Goal: Transaction & Acquisition: Purchase product/service

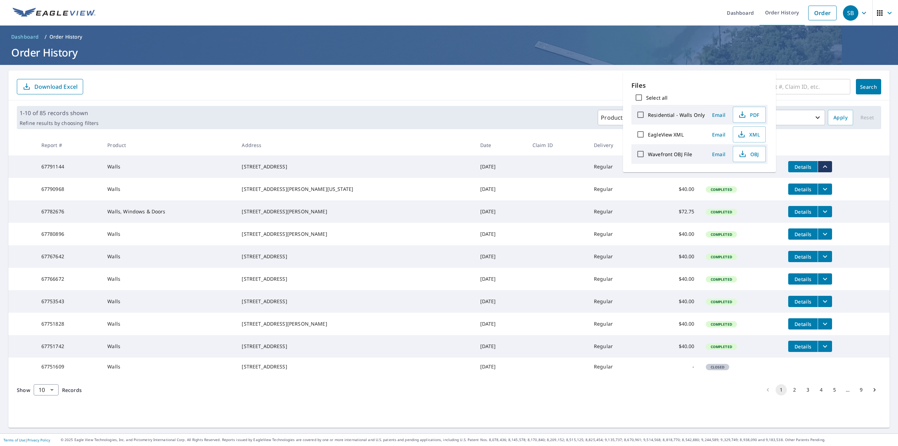
click at [809, 88] on input "text" at bounding box center [792, 87] width 116 height 20
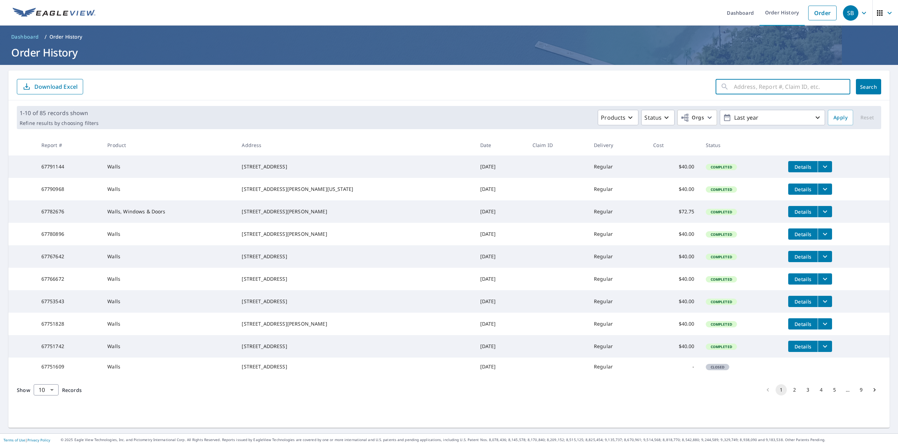
paste input "13360"
type input "13360"
click at [862, 90] on button "Search" at bounding box center [868, 86] width 25 height 15
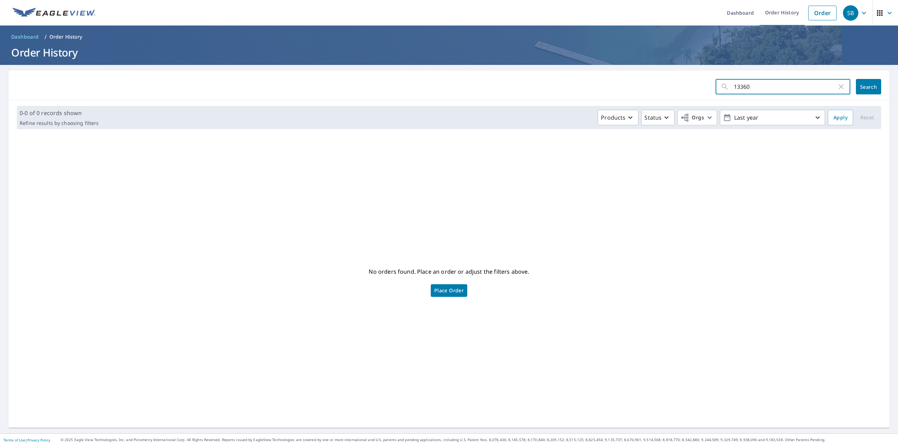
click at [788, 94] on input "13360" at bounding box center [785, 87] width 103 height 20
click at [808, 14] on link "Order" at bounding box center [822, 13] width 28 height 15
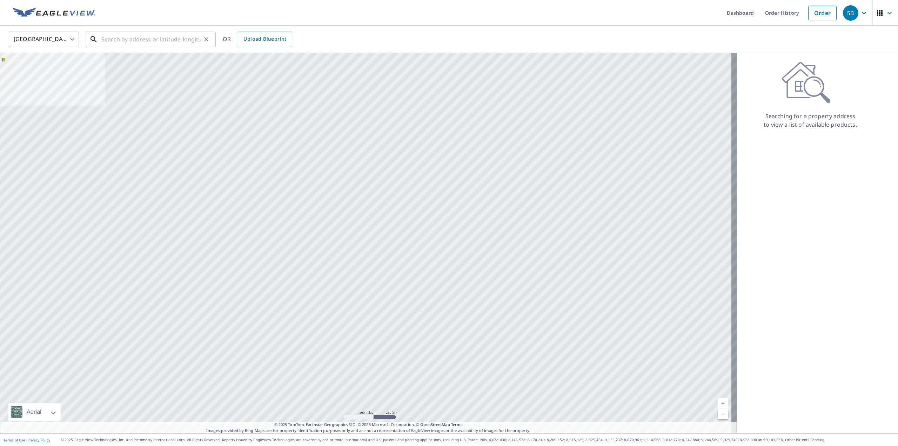
click at [181, 44] on input "text" at bounding box center [151, 39] width 100 height 20
paste input "13360 [PERSON_NAME]"
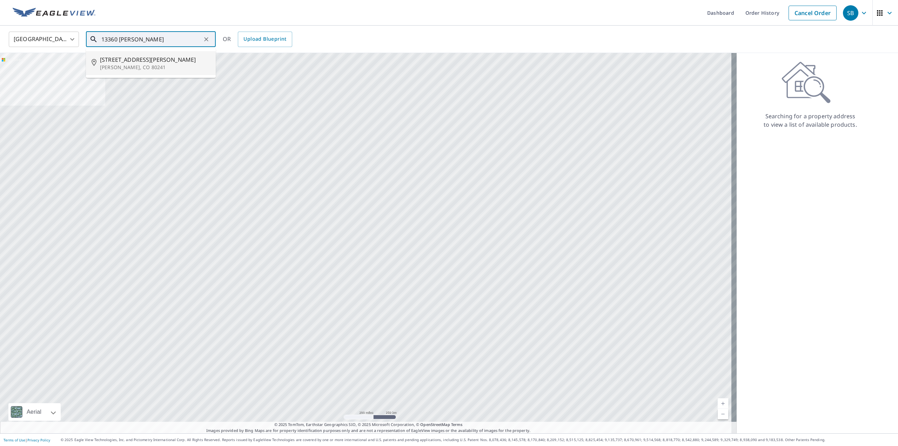
click at [129, 61] on span "[STREET_ADDRESS][PERSON_NAME]" at bounding box center [155, 59] width 110 height 8
type input "[STREET_ADDRESS][PERSON_NAME]"
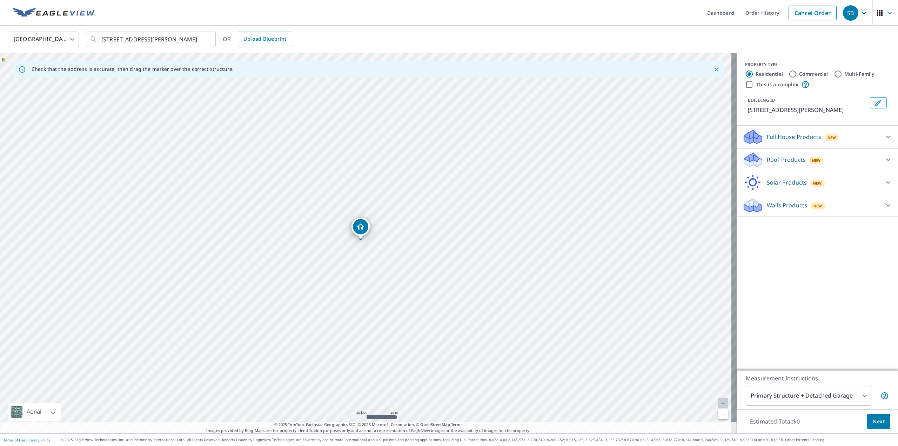
click at [797, 210] on div "Walls Products New" at bounding box center [811, 205] width 138 height 16
click at [753, 241] on p "Walls" at bounding box center [760, 243] width 14 height 9
click at [753, 241] on input "Walls $40" at bounding box center [747, 243] width 11 height 8
checkbox input "true"
click at [818, 327] on div "PROPERTY TYPE Residential Commercial Multi-Family This is a complex BUILDING ID…" at bounding box center [817, 211] width 161 height 317
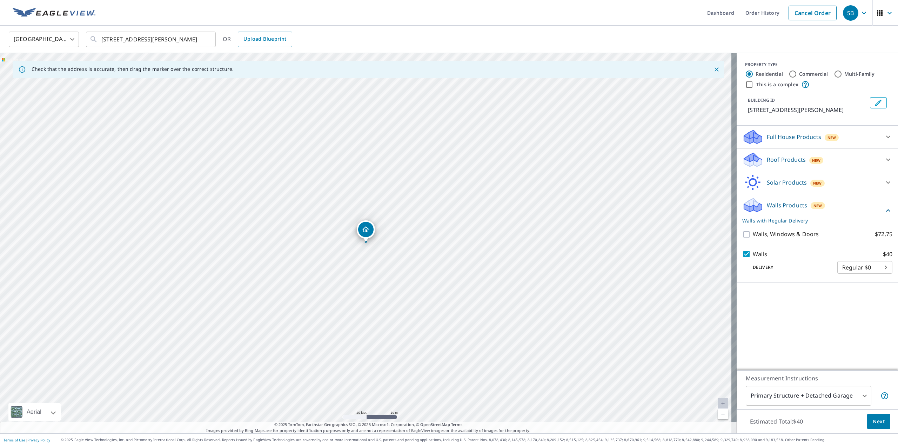
click at [873, 421] on span "Next" at bounding box center [879, 421] width 12 height 9
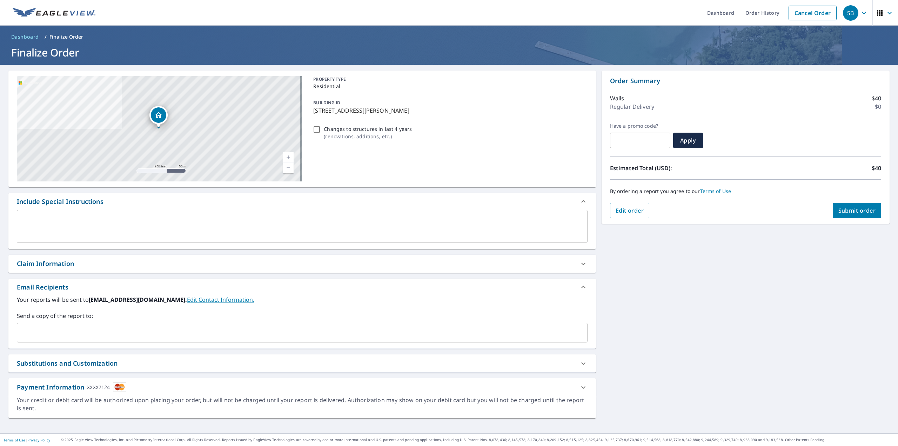
click at [848, 214] on span "Submit order" at bounding box center [858, 211] width 38 height 8
checkbox input "true"
